Goal: Register for event/course

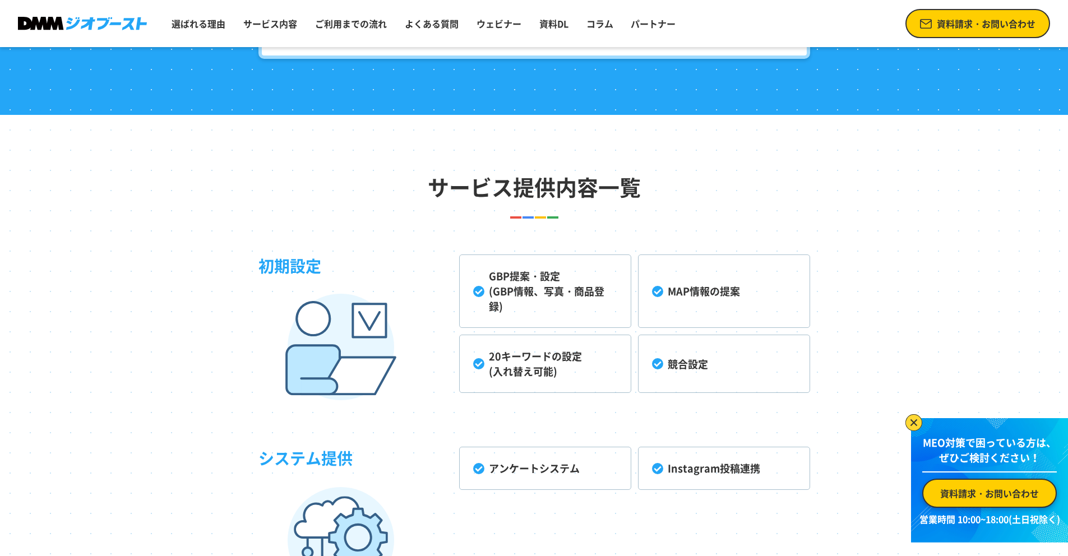
scroll to position [2626, 0]
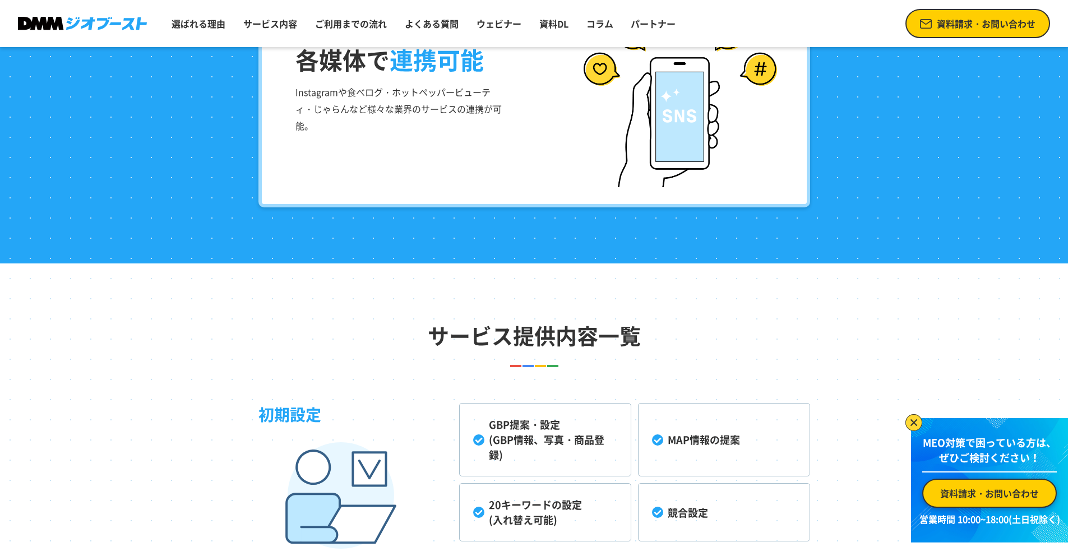
click at [529, 144] on div "各媒体で 連携可能 Instagramや食べログ・ホットペッパービューティ・じゃらんなど様々な業界のサービスの連携が可能。" at bounding box center [535, 95] width 552 height 224
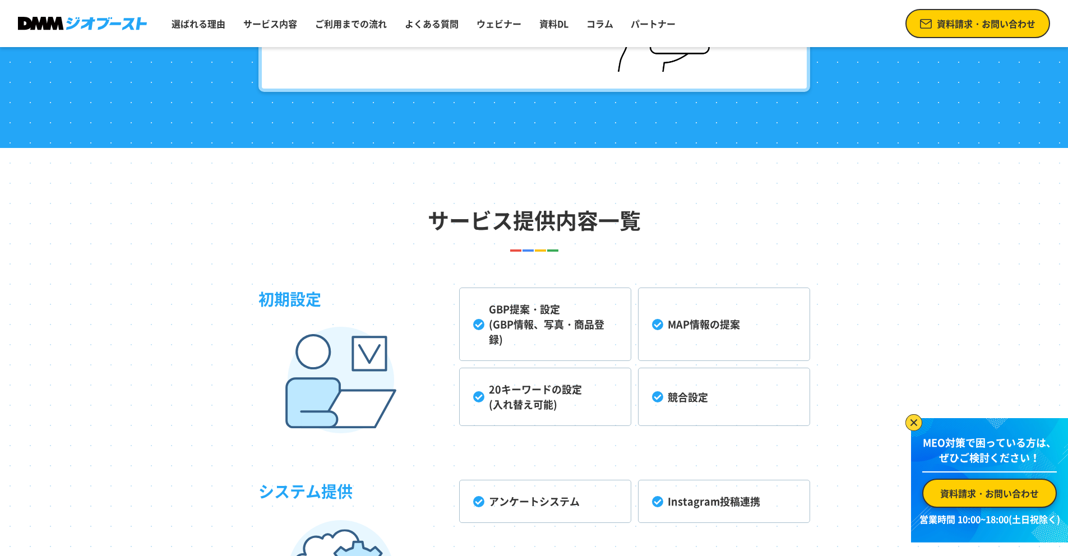
scroll to position [2746, 0]
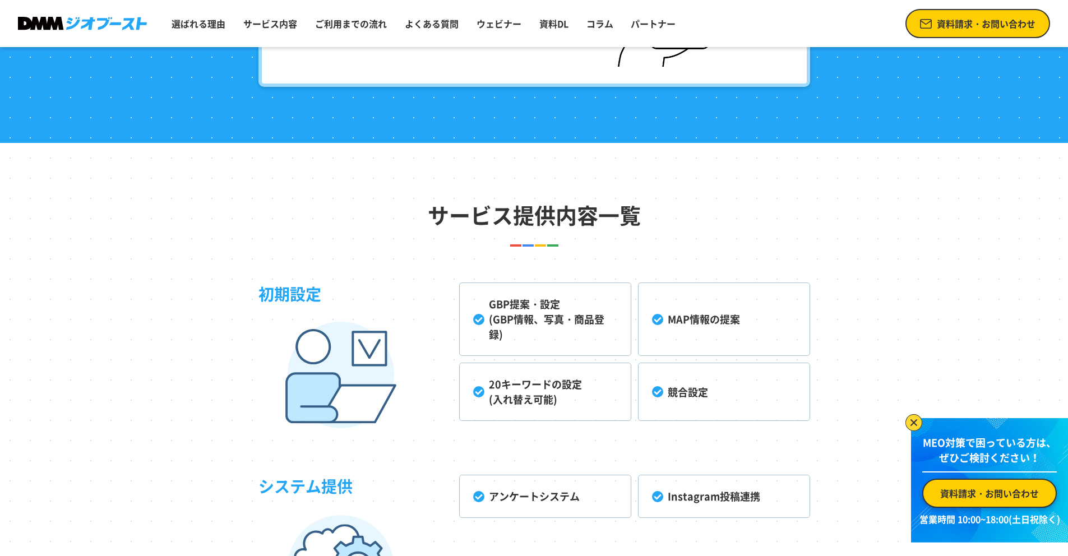
click at [536, 317] on li "GBP提案・設定 (GBP情報、写真・商品登録)" at bounding box center [545, 319] width 172 height 73
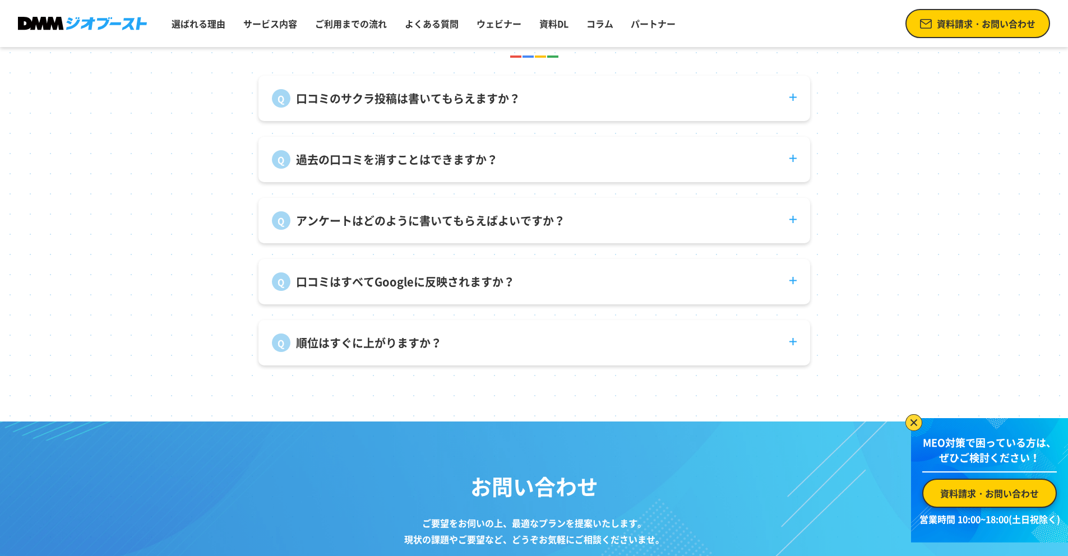
scroll to position [4189, 0]
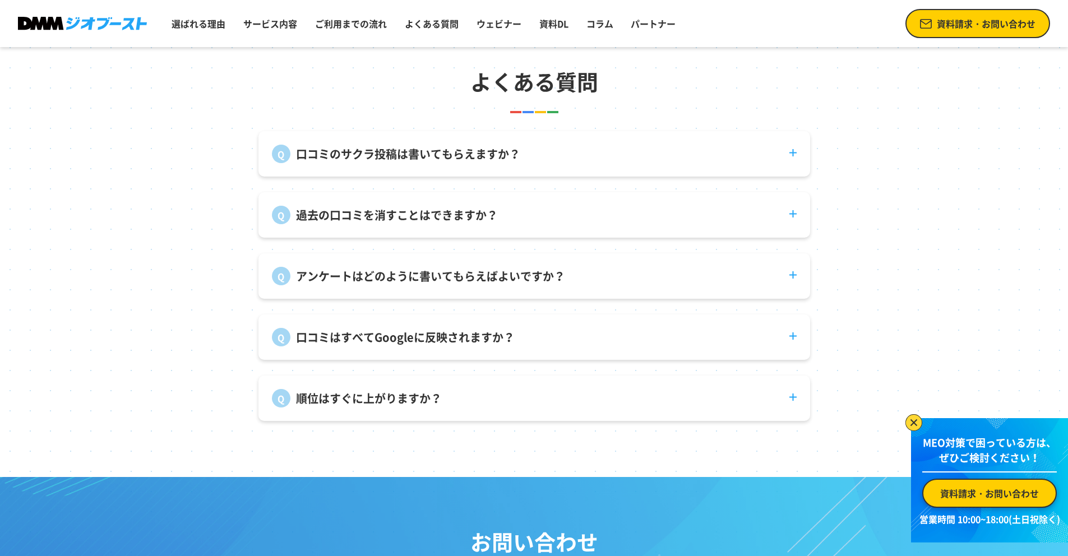
click at [487, 329] on dt "口コミはすべてGoogleに反映されますか？" at bounding box center [535, 331] width 552 height 32
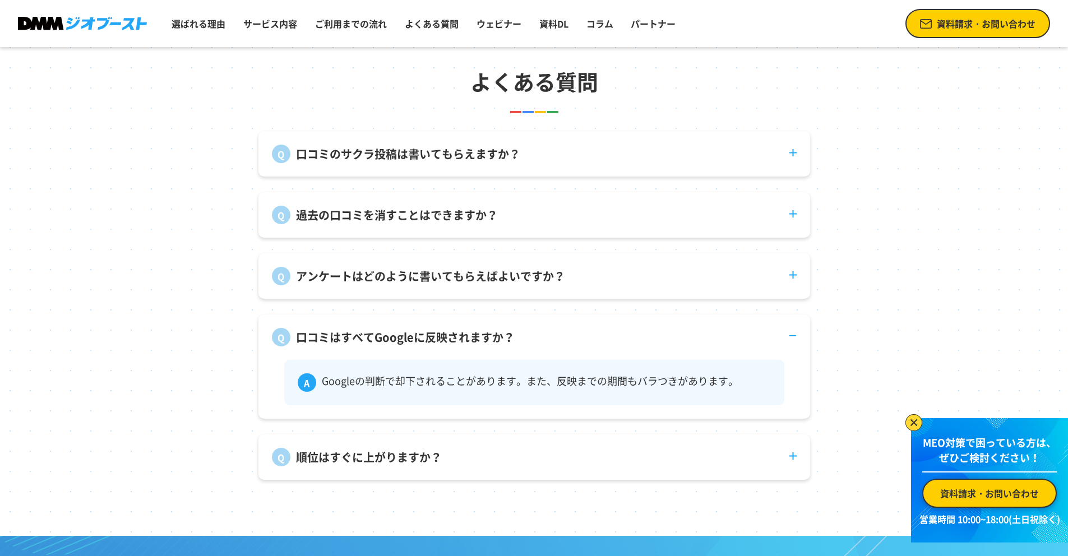
click at [494, 285] on p "アンケートはどのように書いてもらえばよいですか？" at bounding box center [430, 276] width 269 height 17
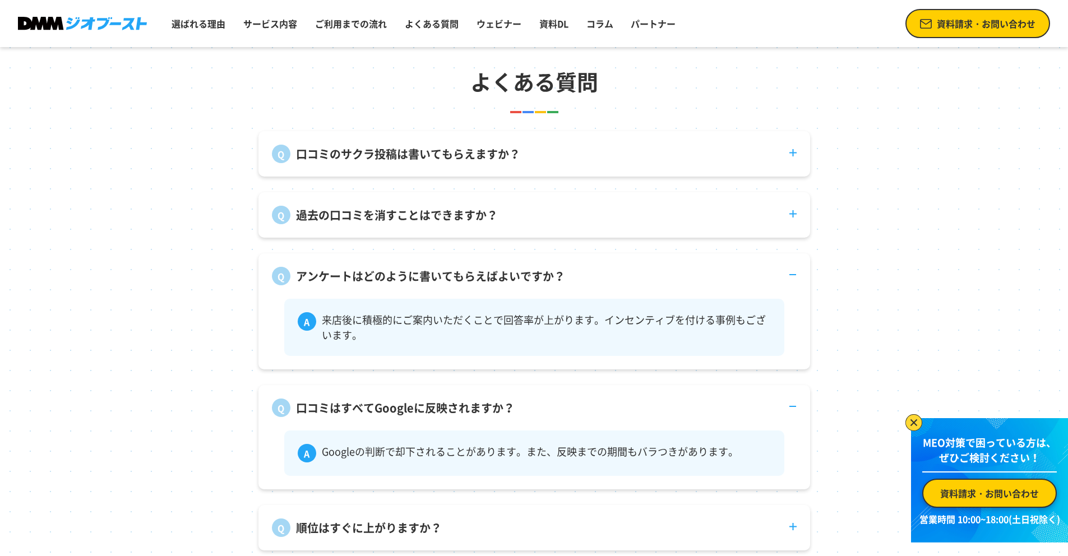
click at [503, 224] on dt "過去の口コミを消すことはできますか？" at bounding box center [535, 208] width 552 height 32
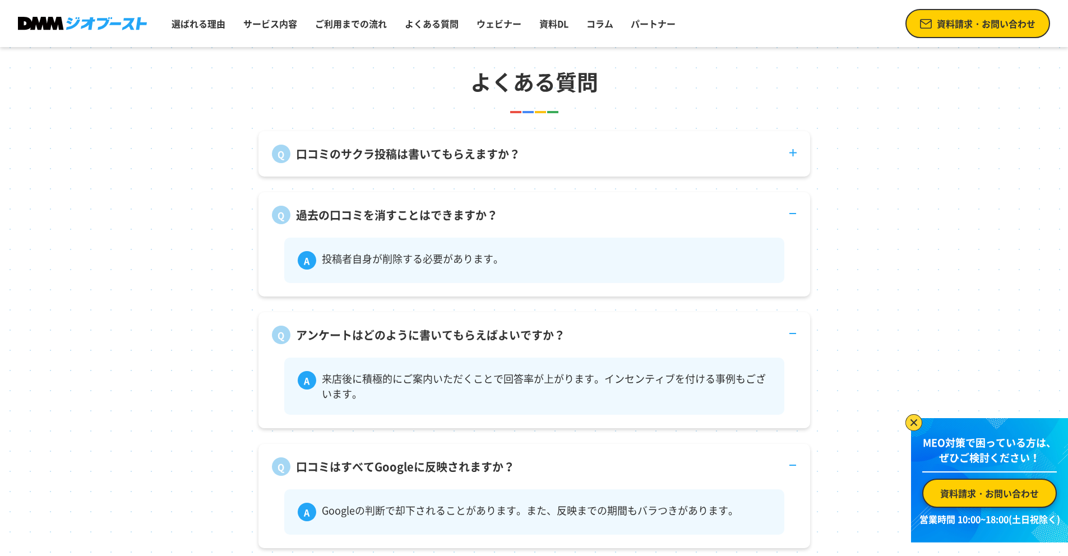
click at [510, 163] on p "口コミのサクラ投稿は書いてもらえますか？" at bounding box center [408, 154] width 224 height 17
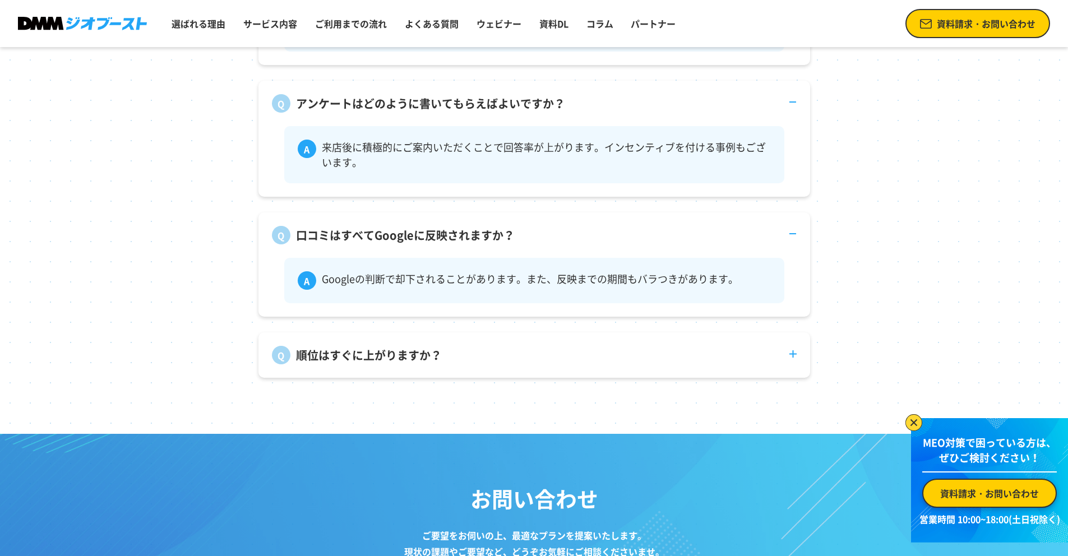
scroll to position [4807, 0]
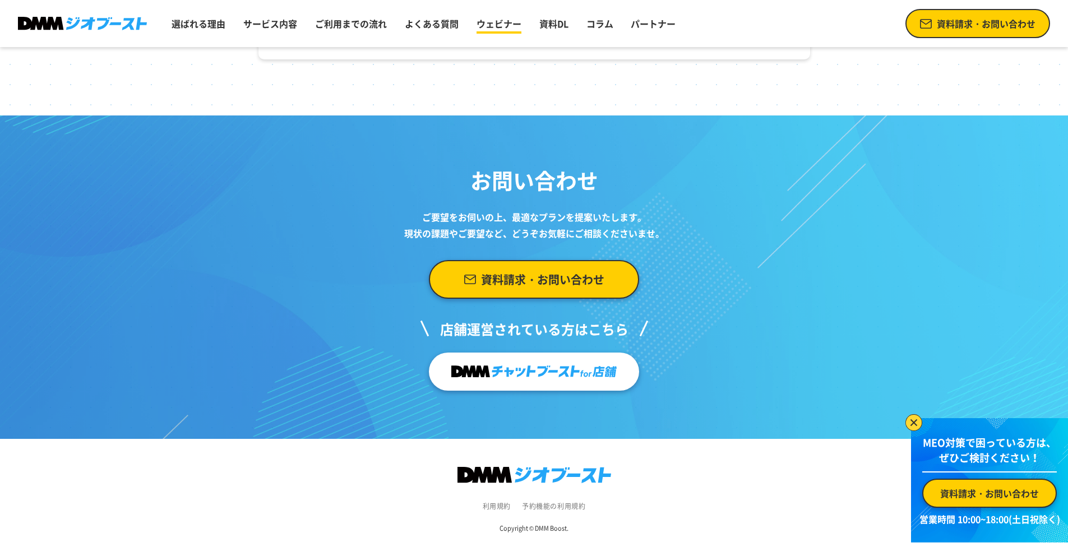
click at [509, 34] on link "ウェビナー" at bounding box center [499, 23] width 54 height 22
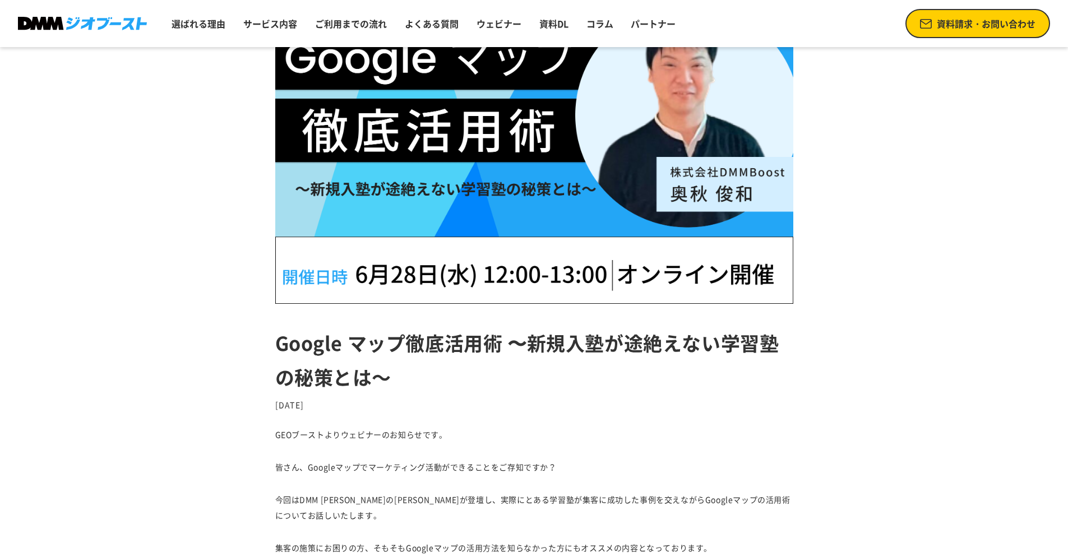
scroll to position [274, 0]
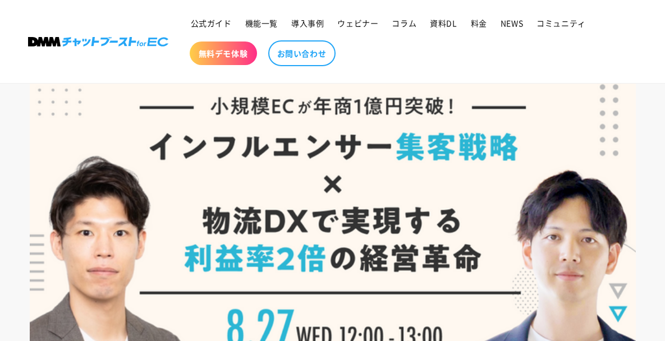
scroll to position [127, 0]
